Goal: Information Seeking & Learning: Find specific fact

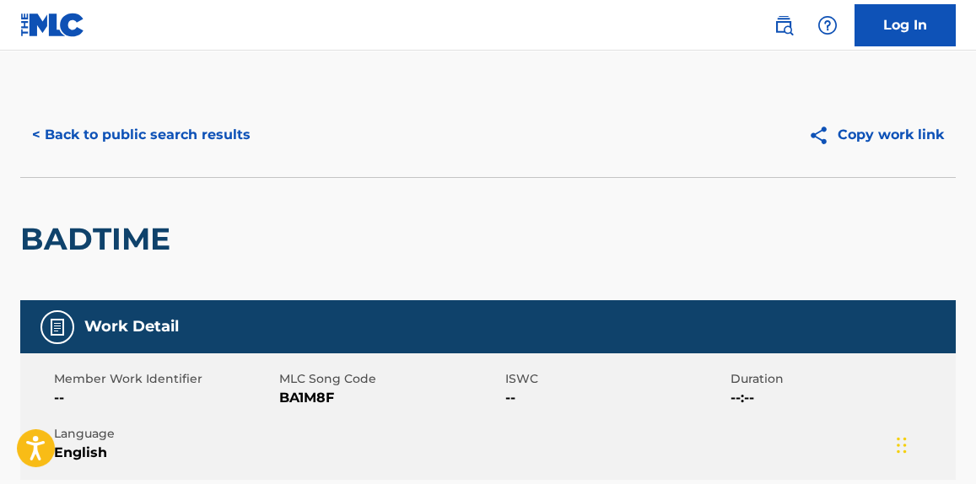
click at [225, 139] on button "< Back to public search results" at bounding box center [141, 135] width 242 height 42
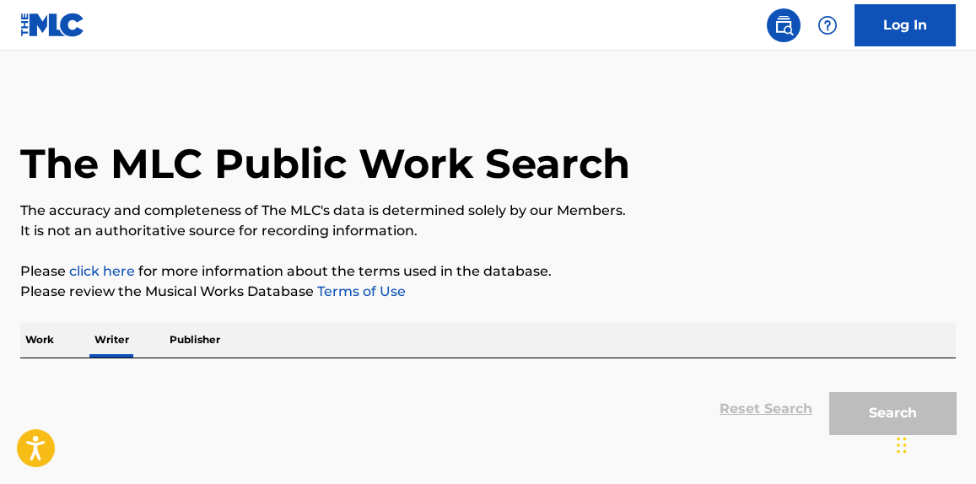
scroll to position [151, 0]
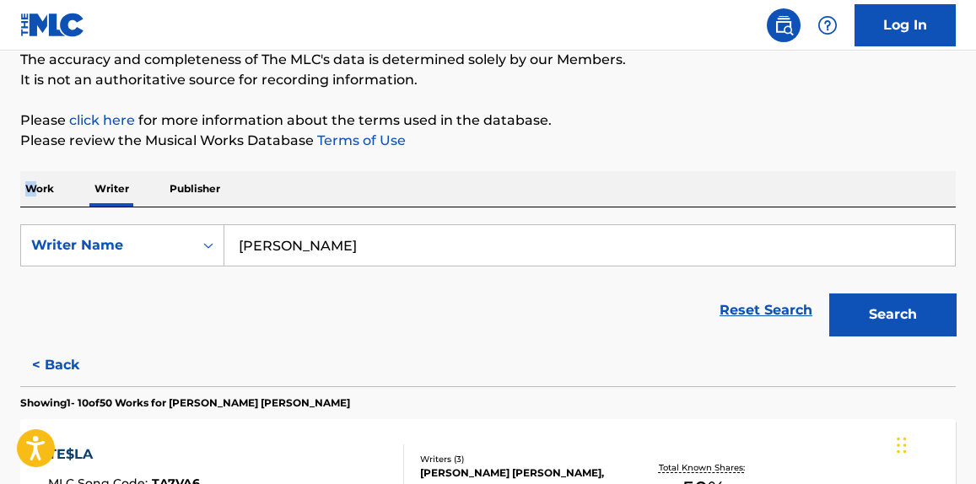
click at [32, 182] on p "Work" at bounding box center [39, 188] width 39 height 35
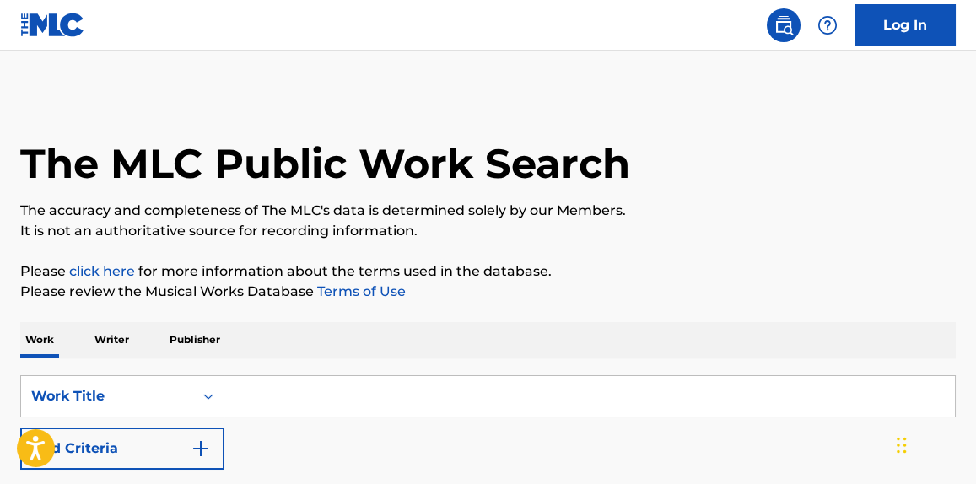
click at [393, 412] on input "Search Form" at bounding box center [589, 396] width 731 height 41
paste input "GET UP BITCH! shake ya ass"
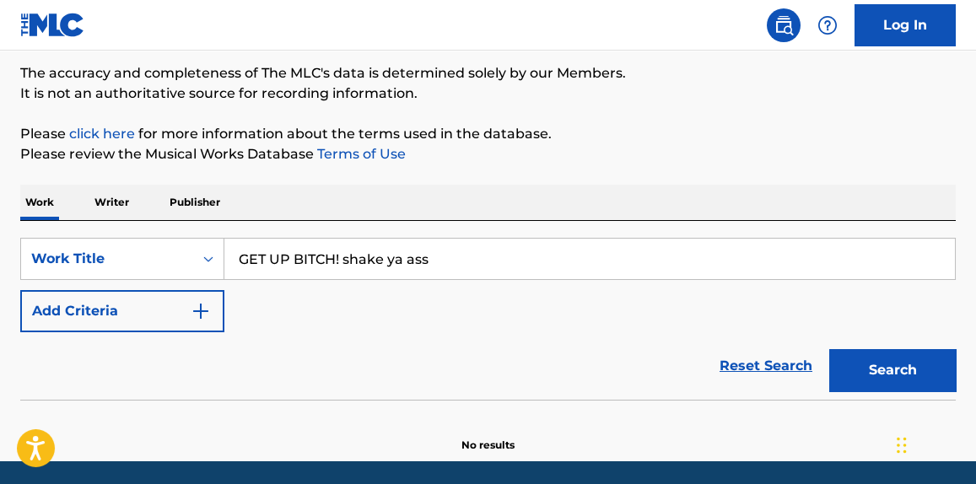
scroll to position [195, 0]
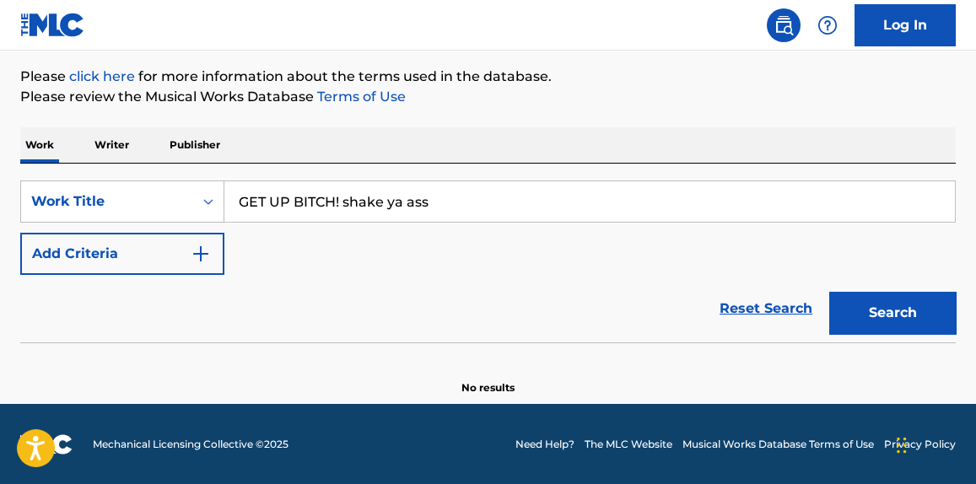
type input "GET UP BITCH! shake ya ass"
drag, startPoint x: 904, startPoint y: 324, endPoint x: 890, endPoint y: 326, distance: 13.6
click at [893, 326] on button "Search" at bounding box center [892, 313] width 127 height 42
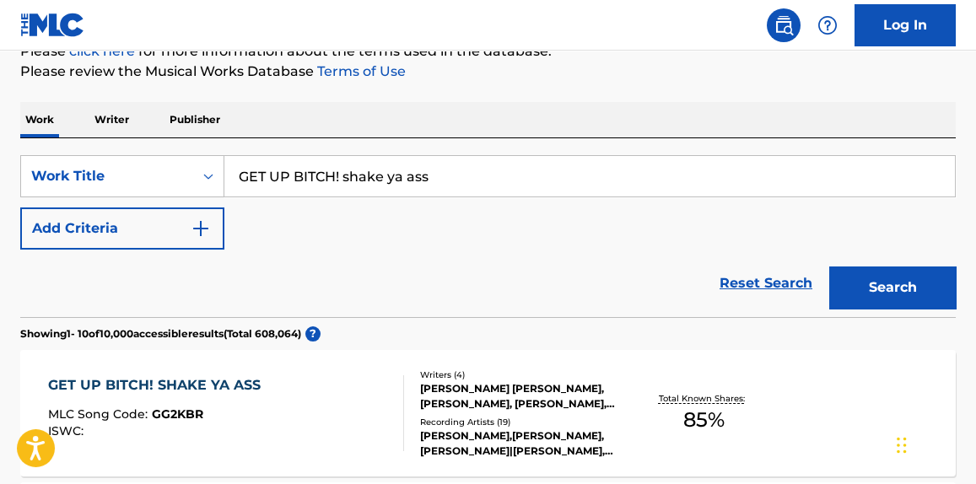
scroll to position [451, 0]
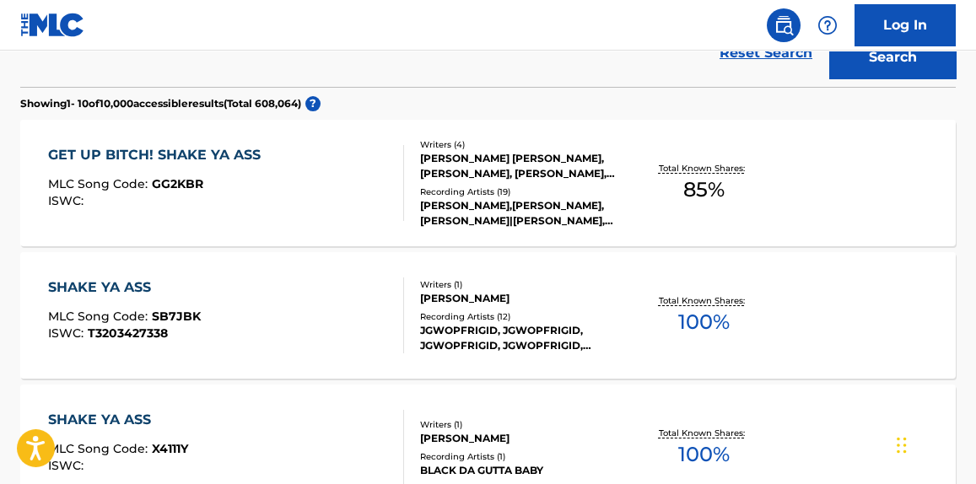
click at [319, 182] on div "GET UP BITCH! SHAKE YA ASS MLC Song Code : GG2KBR ISWC :" at bounding box center [225, 183] width 355 height 76
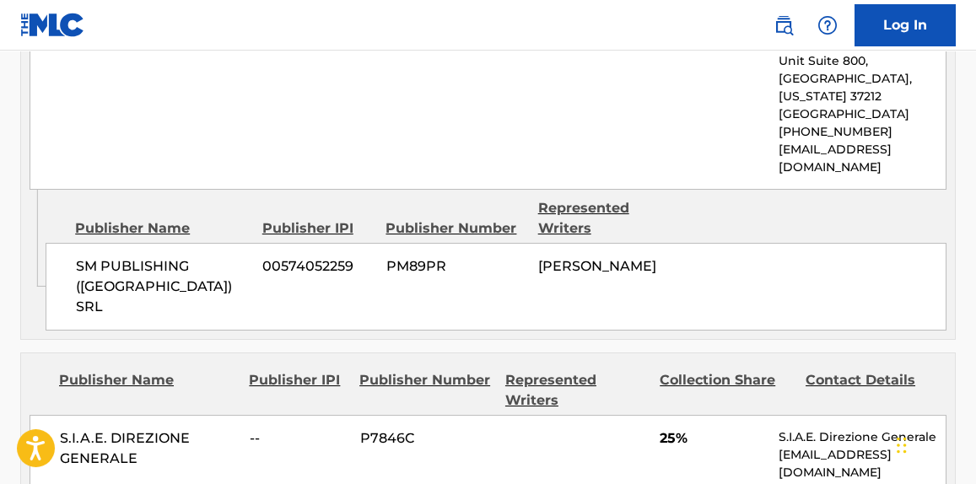
scroll to position [1406, 0]
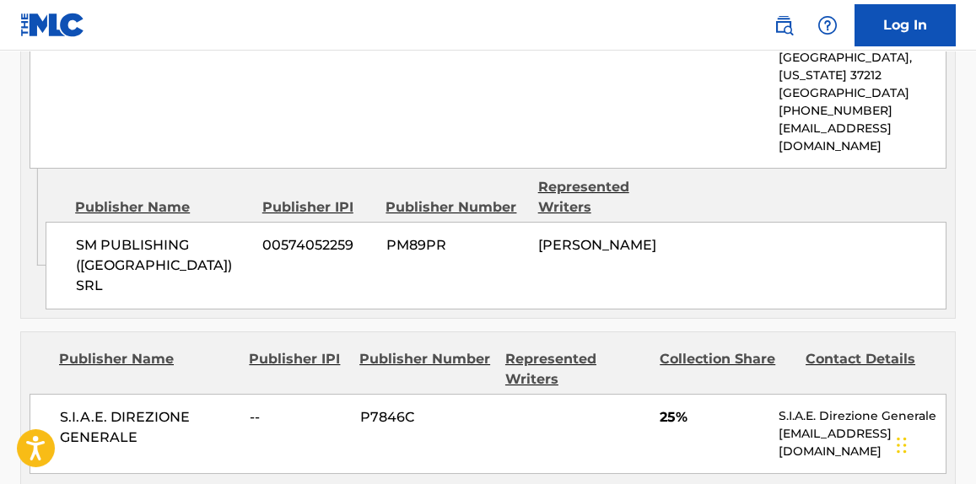
click at [627, 222] on div "SM PUBLISHING ([GEOGRAPHIC_DATA]) SRL 00574052259 PM89PR [PERSON_NAME]" at bounding box center [496, 266] width 901 height 88
click at [716, 332] on div "Publisher Name Publisher IPI Publisher Number Represented Writers Collection Sh…" at bounding box center [488, 411] width 934 height 159
click at [683, 222] on div "SM PUBLISHING ([GEOGRAPHIC_DATA]) SRL 00574052259 PM89PR [PERSON_NAME]" at bounding box center [496, 266] width 901 height 88
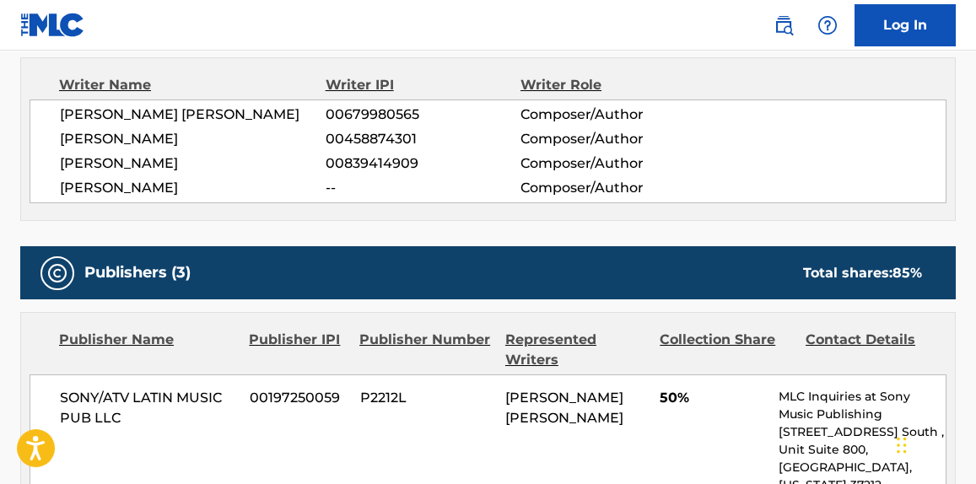
scroll to position [639, 0]
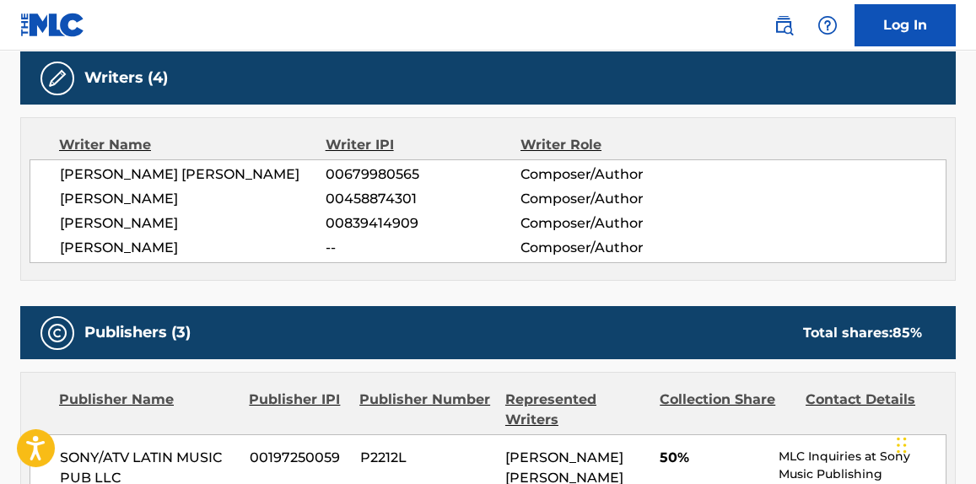
click at [153, 257] on div "[PERSON_NAME] [PERSON_NAME] 00679980565 Composer/Author [PERSON_NAME] 004588743…" at bounding box center [488, 211] width 917 height 104
click at [153, 220] on span "[PERSON_NAME]" at bounding box center [193, 223] width 266 height 20
